Goal: Information Seeking & Learning: Learn about a topic

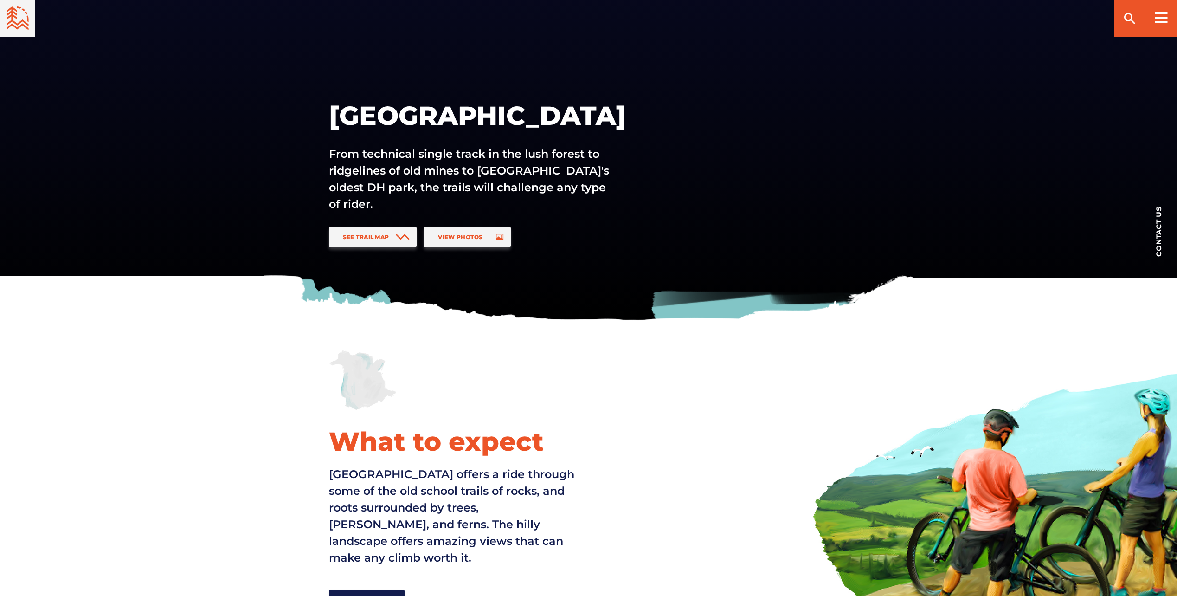
scroll to position [46, 0]
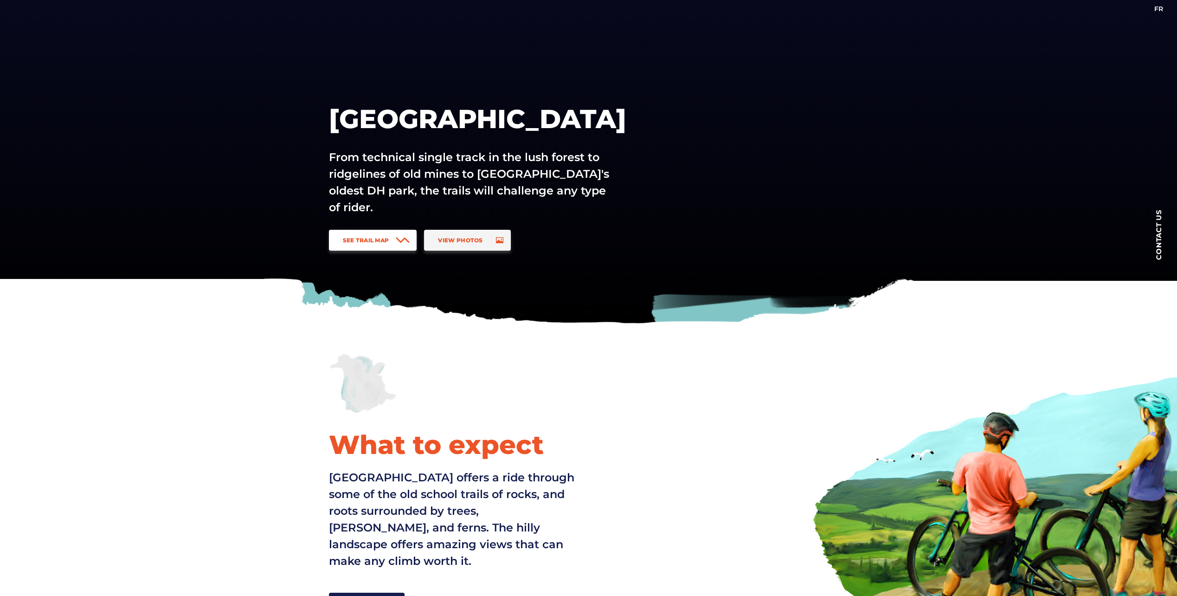
click at [397, 242] on icon at bounding box center [403, 240] width 14 height 6
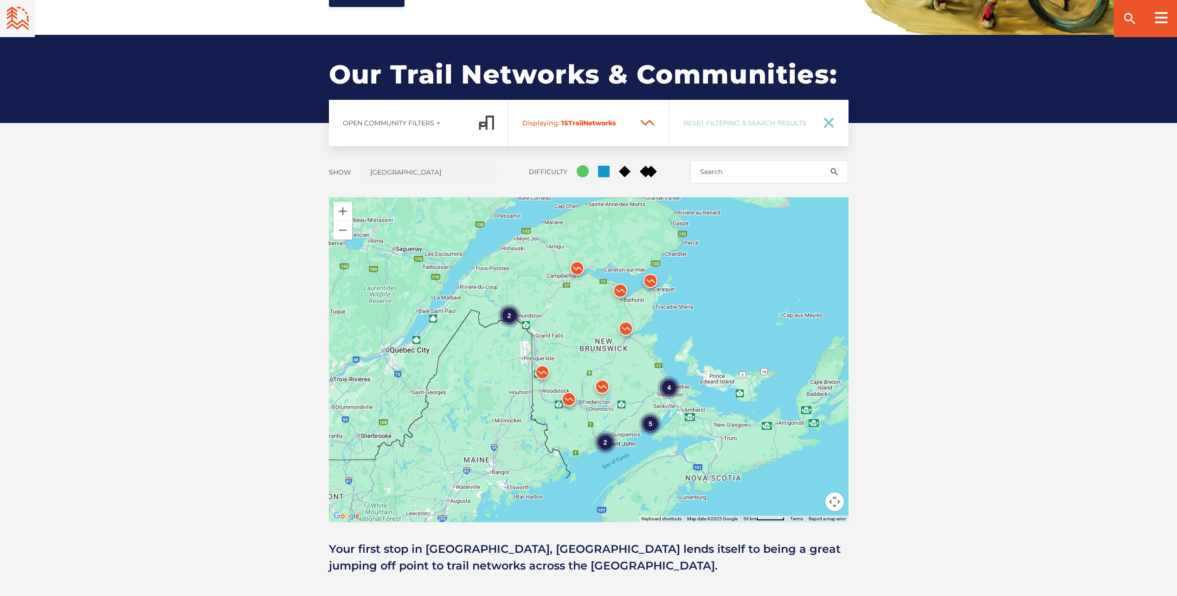
scroll to position [687, 0]
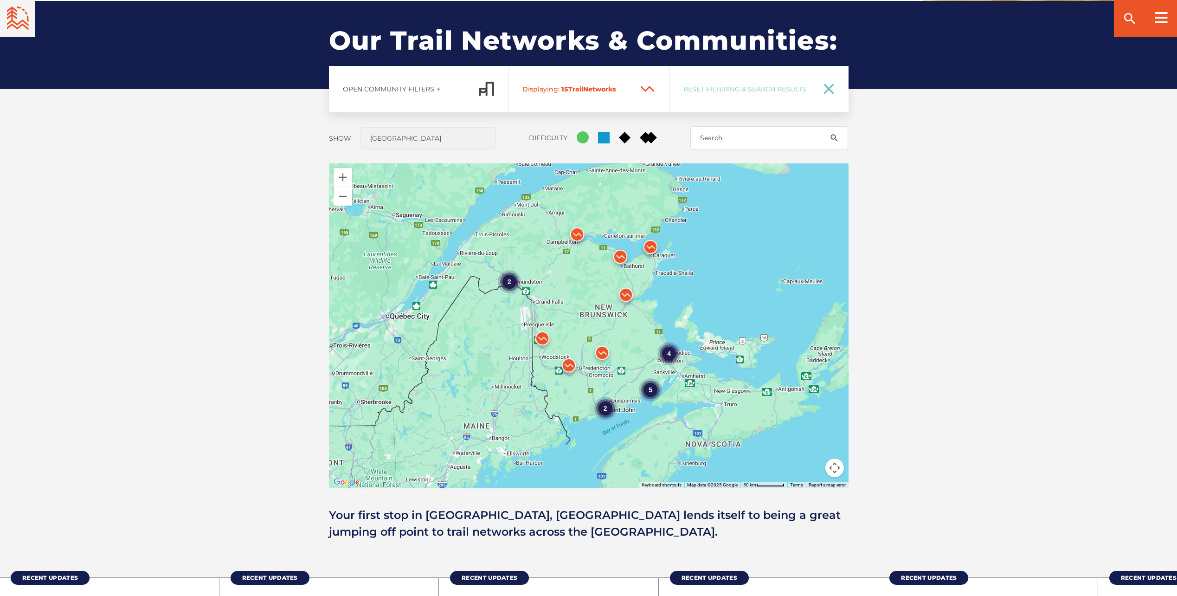
click at [666, 354] on div "4" at bounding box center [668, 352] width 23 height 23
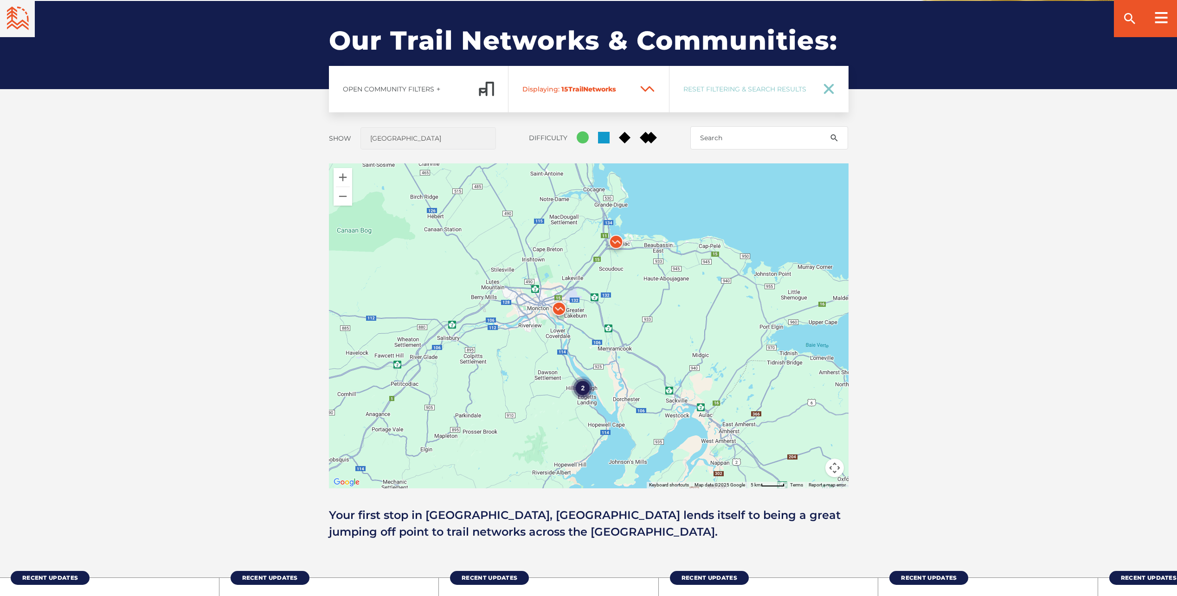
click at [559, 304] on img at bounding box center [559, 311] width 28 height 28
click at [532, 267] on span at bounding box center [558, 269] width 77 height 4
click at [535, 274] on link "Learn More" at bounding box center [536, 276] width 32 height 7
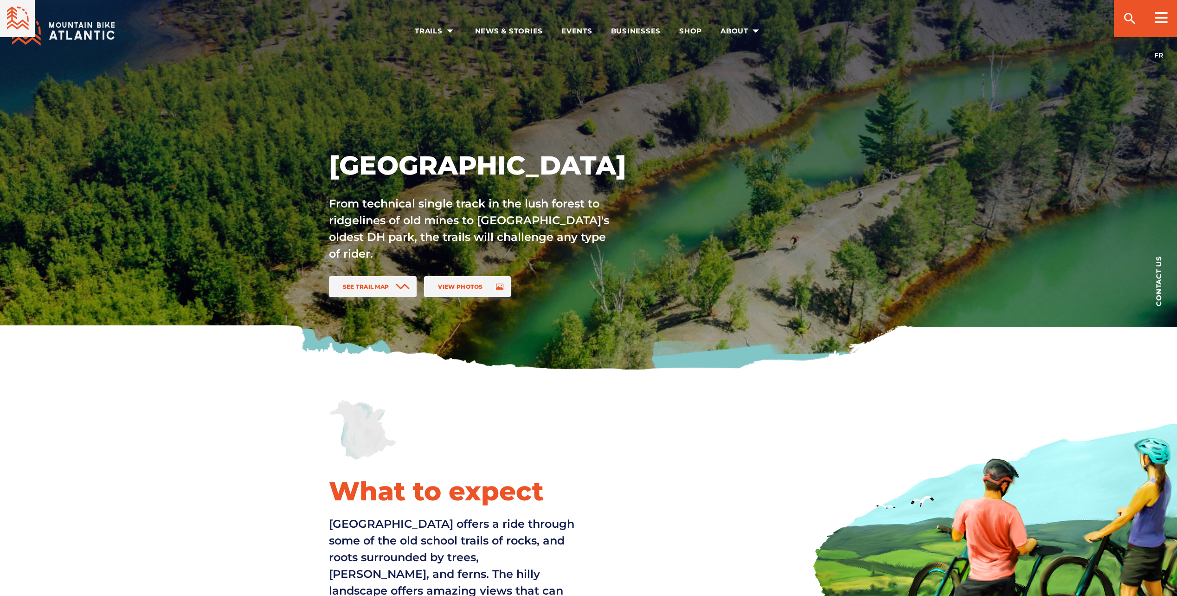
scroll to position [687, 0]
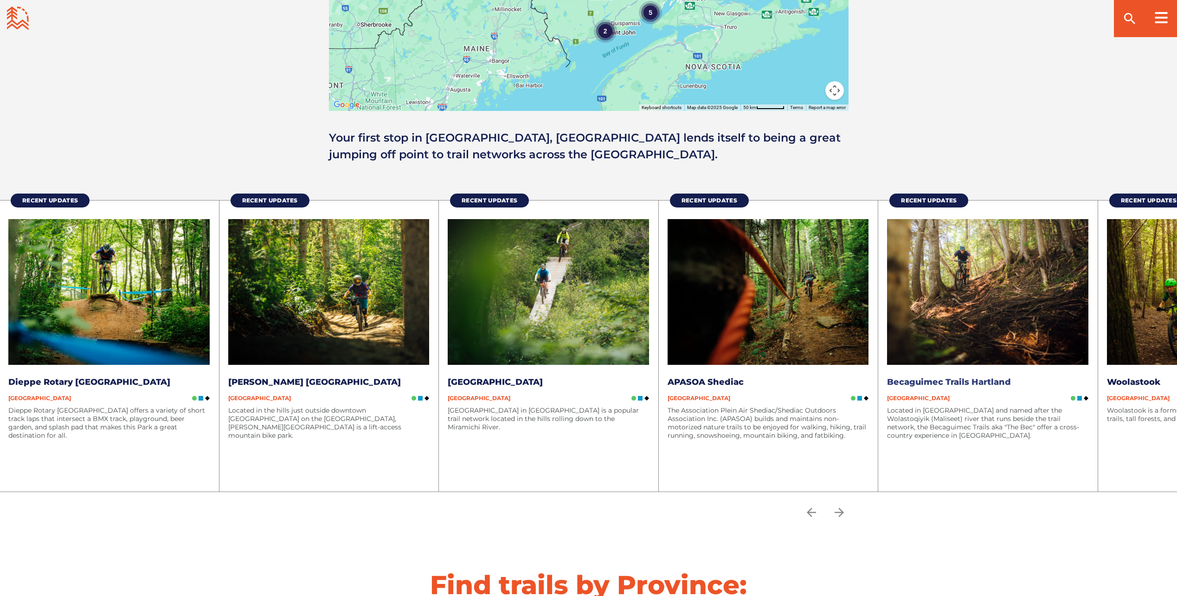
scroll to position [1067, 0]
